Goal: Transaction & Acquisition: Purchase product/service

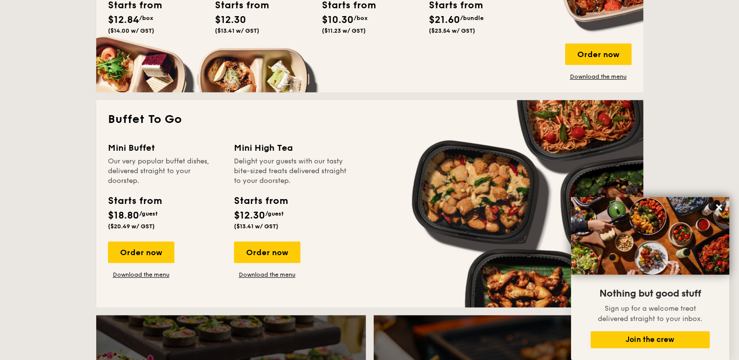
scroll to position [635, 0]
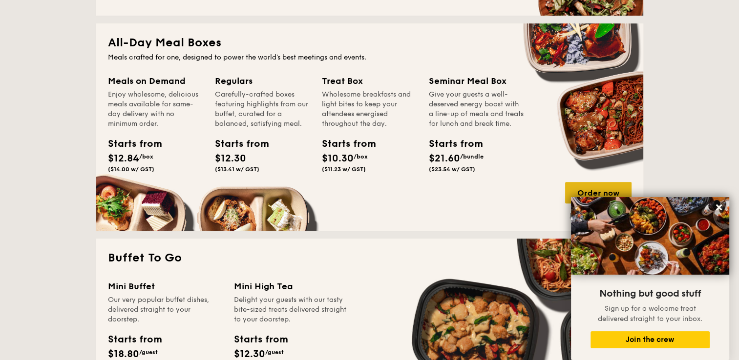
click at [618, 191] on div "Order now" at bounding box center [598, 192] width 66 height 21
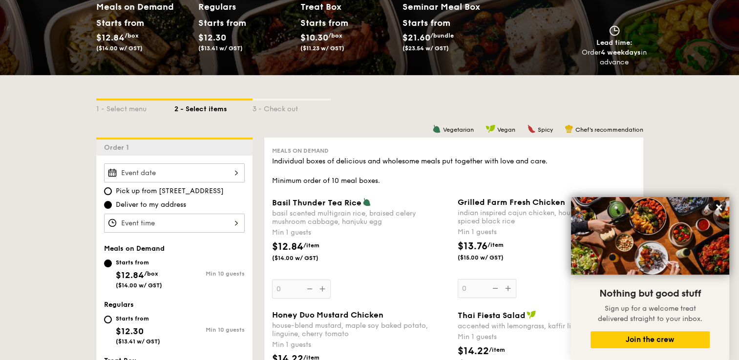
scroll to position [195, 0]
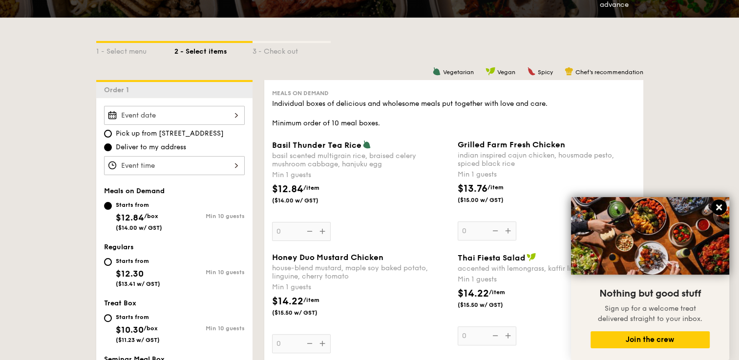
click at [715, 209] on icon at bounding box center [719, 207] width 9 height 9
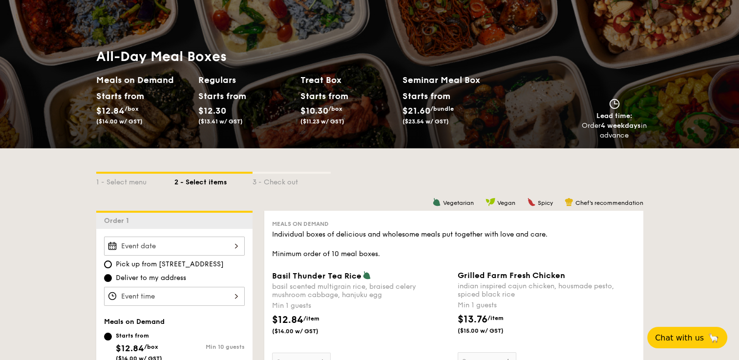
scroll to position [147, 0]
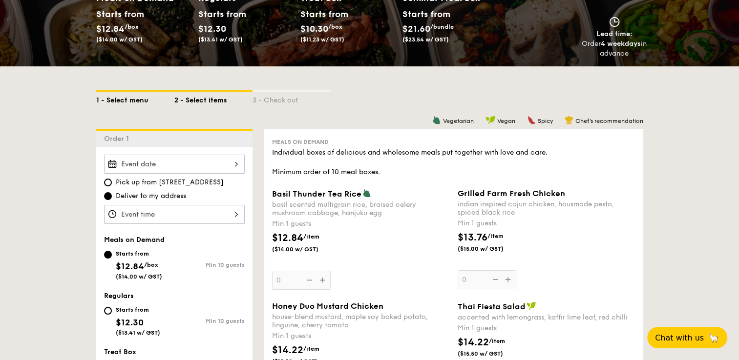
click at [135, 102] on div "1 - Select menu" at bounding box center [135, 99] width 78 height 14
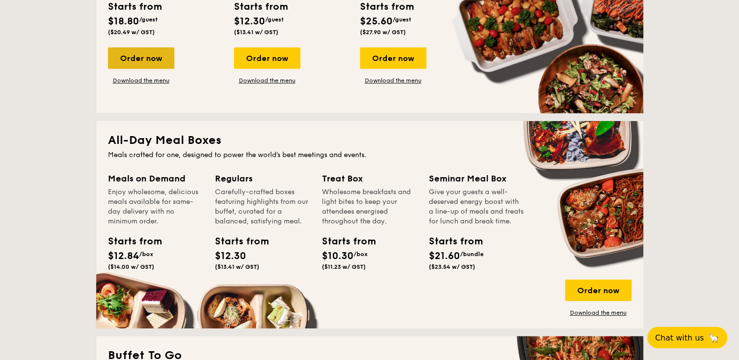
scroll to position [586, 0]
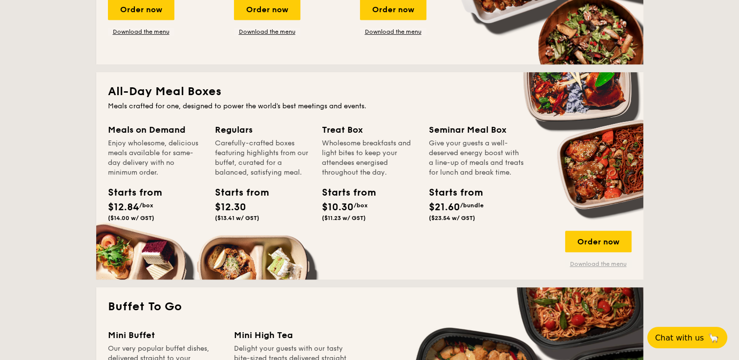
click at [608, 266] on link "Download the menu" at bounding box center [598, 264] width 66 height 8
click at [606, 239] on div "Order now" at bounding box center [598, 241] width 66 height 21
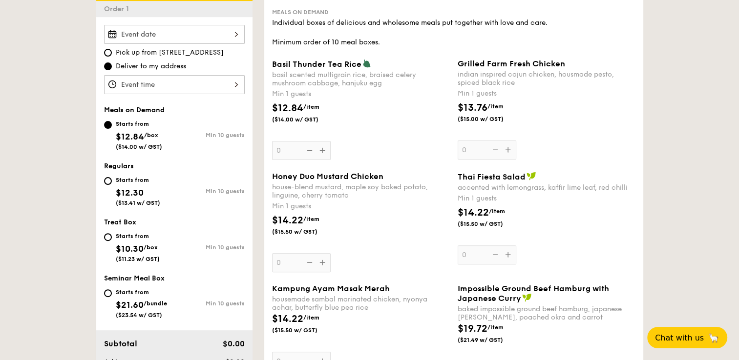
scroll to position [293, 0]
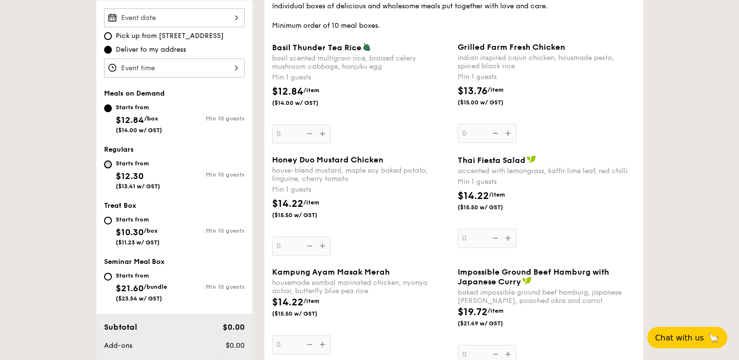
click at [111, 161] on input "Starts from $12.30 ($13.41 w/ GST) Min 10 guests" at bounding box center [108, 165] width 8 height 8
radio input "true"
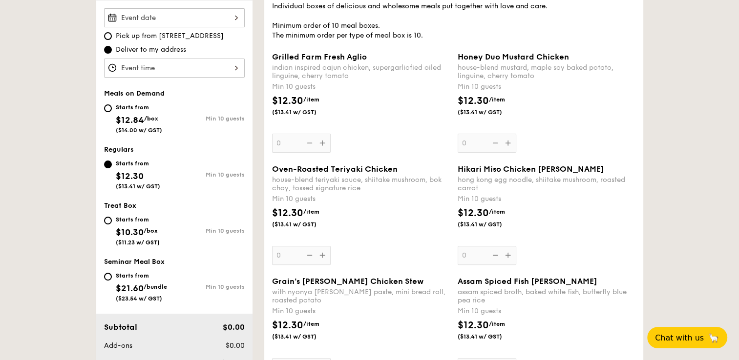
click at [105, 224] on div "Starts from $10.30 /box ($11.23 w/ GST)" at bounding box center [139, 230] width 70 height 32
click at [105, 224] on input "Starts from $10.30 /box ($11.23 w/ GST) Min 10 guests" at bounding box center [108, 221] width 8 height 8
radio input "true"
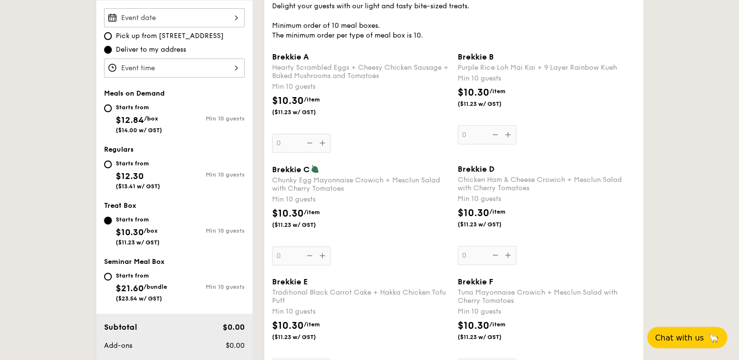
scroll to position [290, 0]
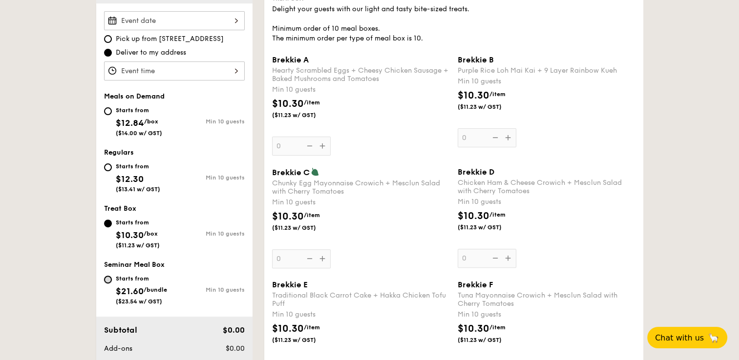
click at [105, 281] on input "Starts from $21.60 /bundle ($23.54 w/ GST) Min 10 guests" at bounding box center [108, 280] width 8 height 8
radio input "true"
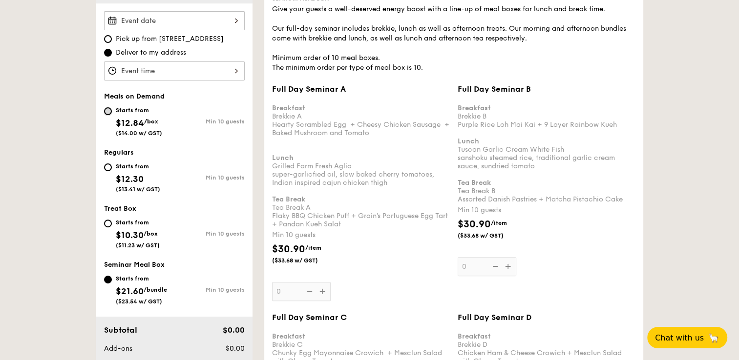
click at [106, 109] on input "Starts from $12.84 /box ($14.00 w/ GST) Min 10 guests" at bounding box center [108, 111] width 8 height 8
radio input "true"
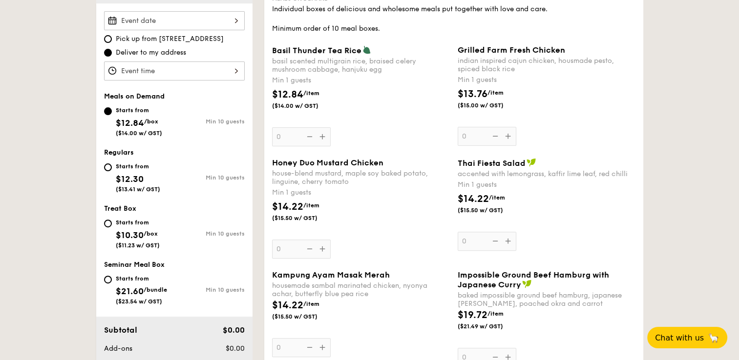
click at [112, 169] on div "Starts from $12.30 ($13.41 w/ GST)" at bounding box center [139, 177] width 70 height 32
click at [112, 169] on input "Starts from $12.30 ($13.41 w/ GST) Min 10 guests" at bounding box center [108, 168] width 8 height 8
radio input "true"
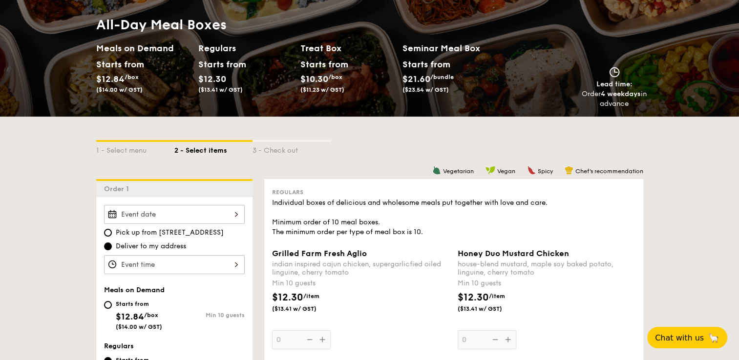
scroll to position [95, 0]
